Goal: Information Seeking & Learning: Learn about a topic

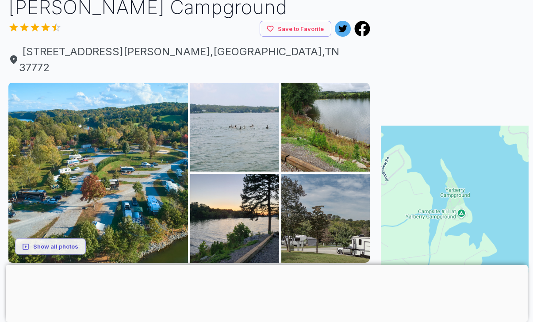
scroll to position [68, 0]
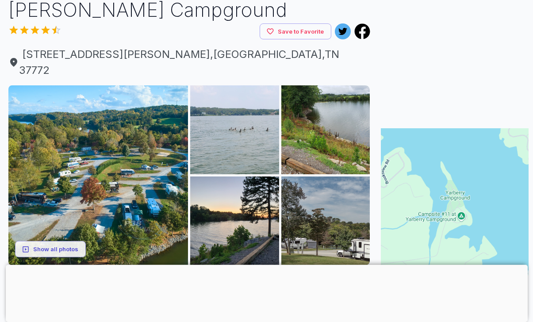
click at [56, 241] on button "Show all photos" at bounding box center [50, 249] width 71 height 16
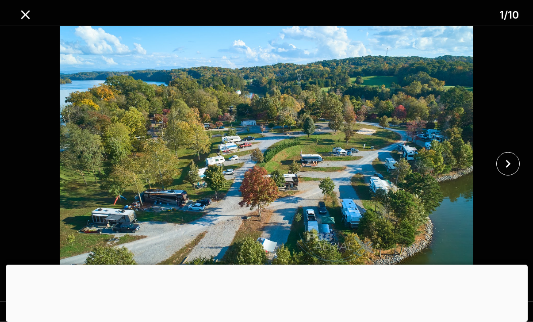
click at [508, 171] on icon "close" at bounding box center [507, 163] width 15 height 15
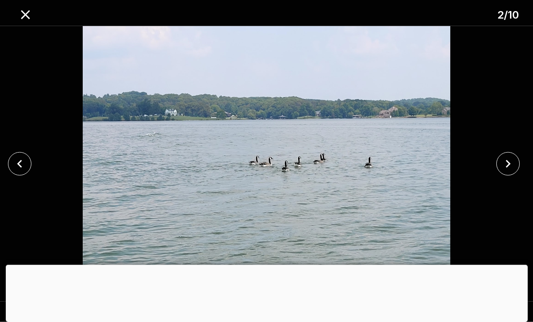
click at [509, 167] on button "close" at bounding box center [507, 163] width 23 height 23
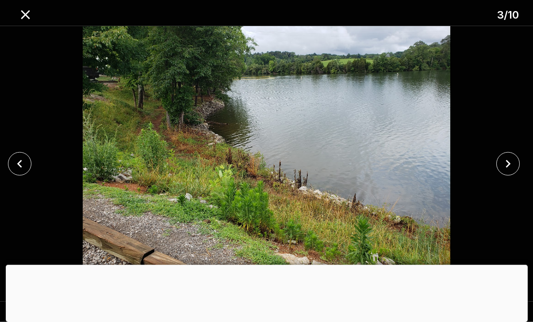
click at [507, 171] on icon "close" at bounding box center [507, 163] width 15 height 15
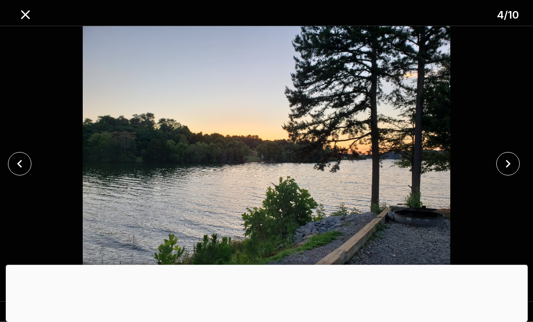
click at [502, 171] on icon "close" at bounding box center [507, 163] width 15 height 15
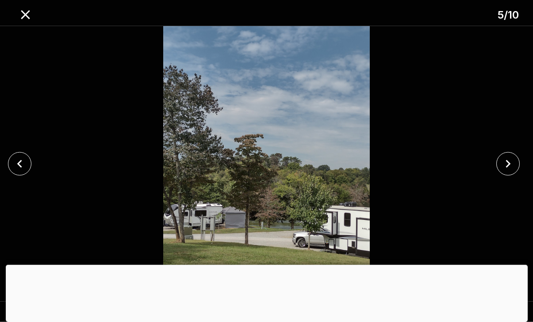
click at [504, 171] on icon "close" at bounding box center [507, 163] width 15 height 15
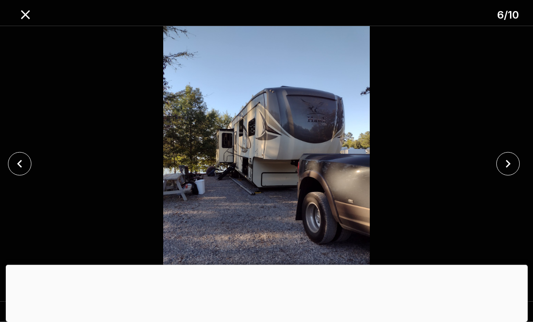
click at [507, 169] on button "close" at bounding box center [507, 163] width 23 height 23
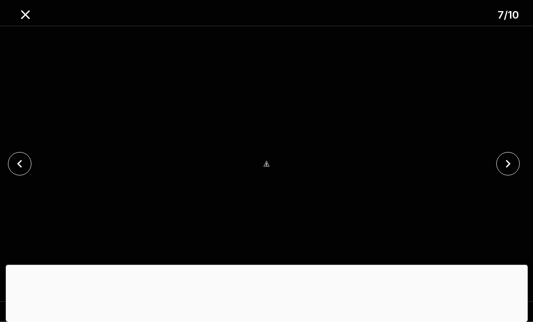
click at [508, 168] on icon "close" at bounding box center [508, 164] width 5 height 8
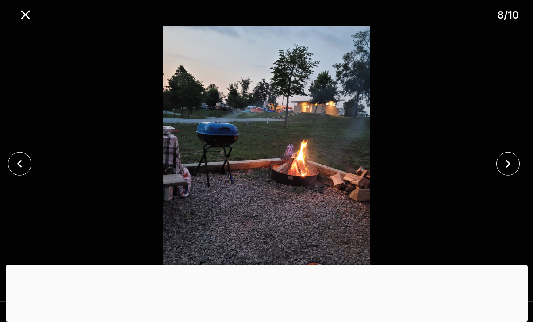
click at [507, 171] on icon "close" at bounding box center [507, 163] width 15 height 15
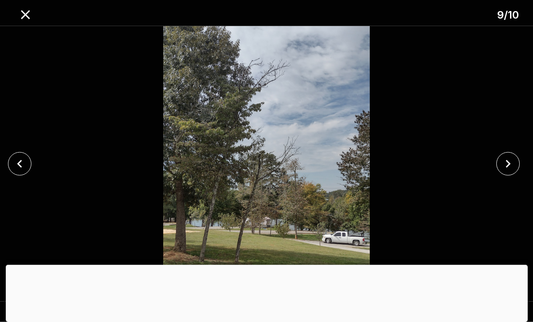
click at [506, 171] on icon "close" at bounding box center [507, 163] width 15 height 15
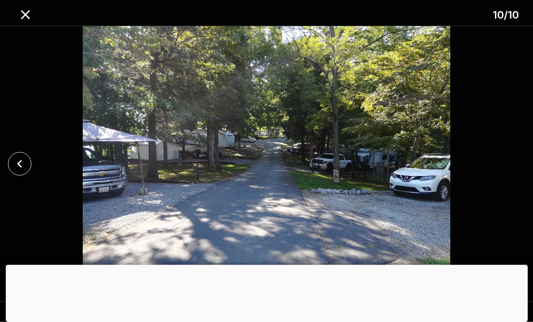
click at [22, 14] on icon "close" at bounding box center [25, 14] width 15 height 15
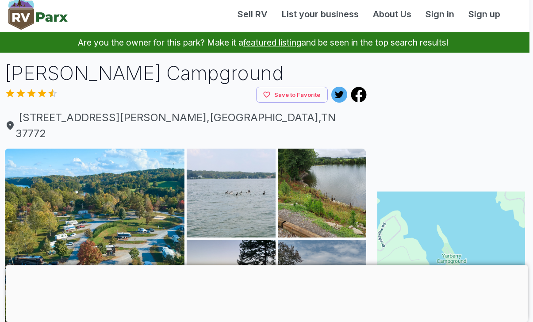
scroll to position [0, 0]
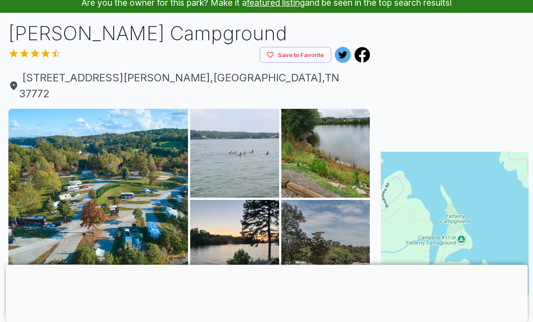
scroll to position [53, 0]
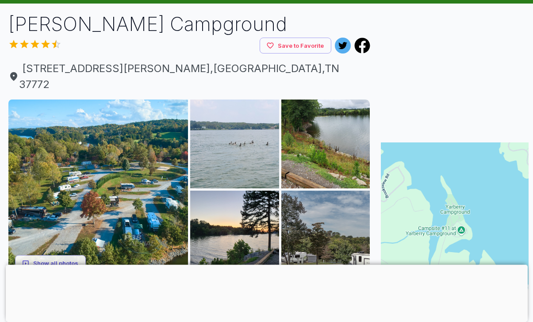
click at [98, 188] on img at bounding box center [98, 189] width 180 height 180
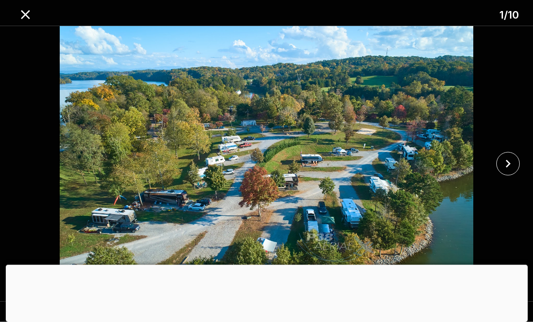
click at [297, 232] on img at bounding box center [266, 163] width 444 height 275
click at [506, 171] on icon "close" at bounding box center [507, 163] width 15 height 15
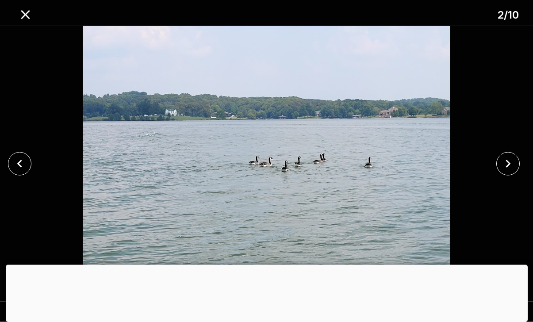
click at [507, 168] on icon "close" at bounding box center [508, 164] width 5 height 8
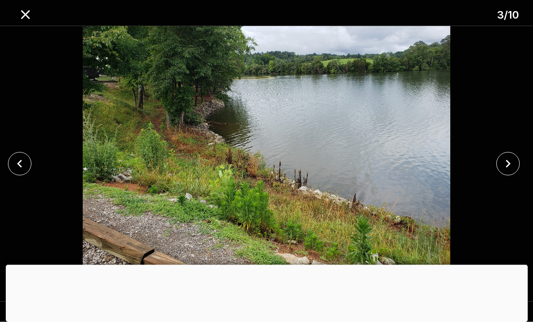
click at [502, 171] on icon "close" at bounding box center [507, 163] width 15 height 15
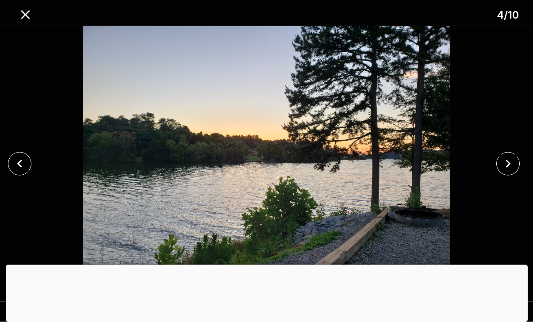
click at [501, 171] on icon "close" at bounding box center [507, 163] width 15 height 15
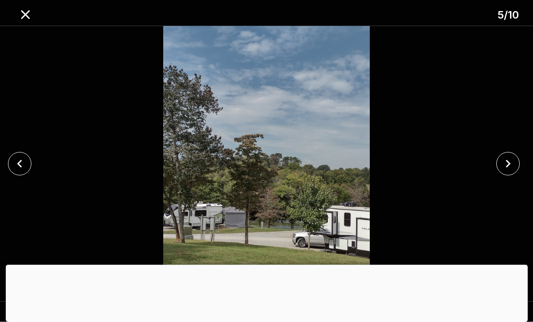
click at [509, 168] on icon "close" at bounding box center [508, 164] width 5 height 8
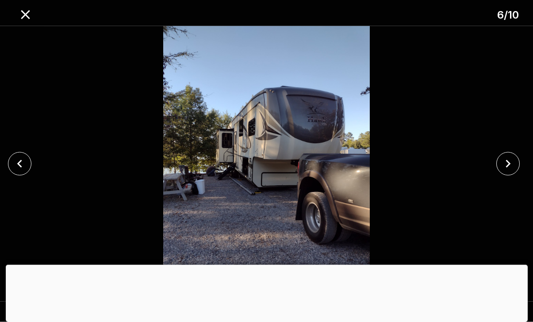
click at [504, 171] on icon "close" at bounding box center [507, 163] width 15 height 15
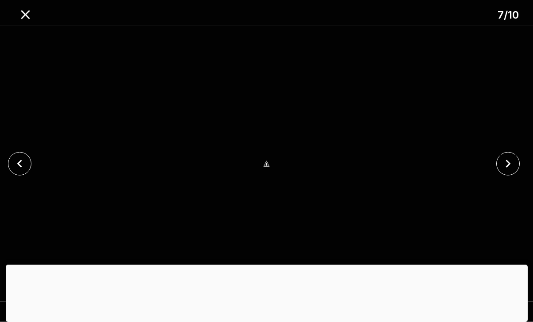
click at [507, 168] on icon "close" at bounding box center [508, 164] width 5 height 8
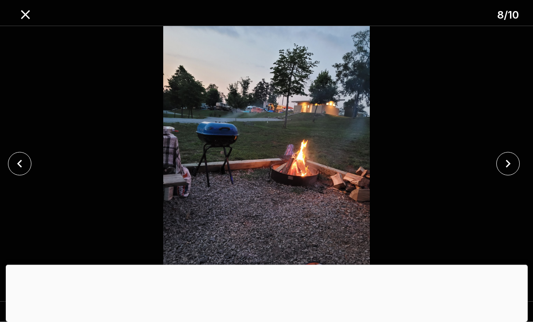
click at [501, 171] on icon "close" at bounding box center [507, 163] width 15 height 15
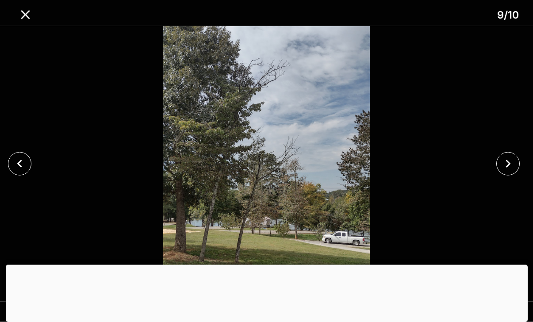
click at [498, 175] on button "close" at bounding box center [507, 163] width 23 height 23
